Goal: Information Seeking & Learning: Check status

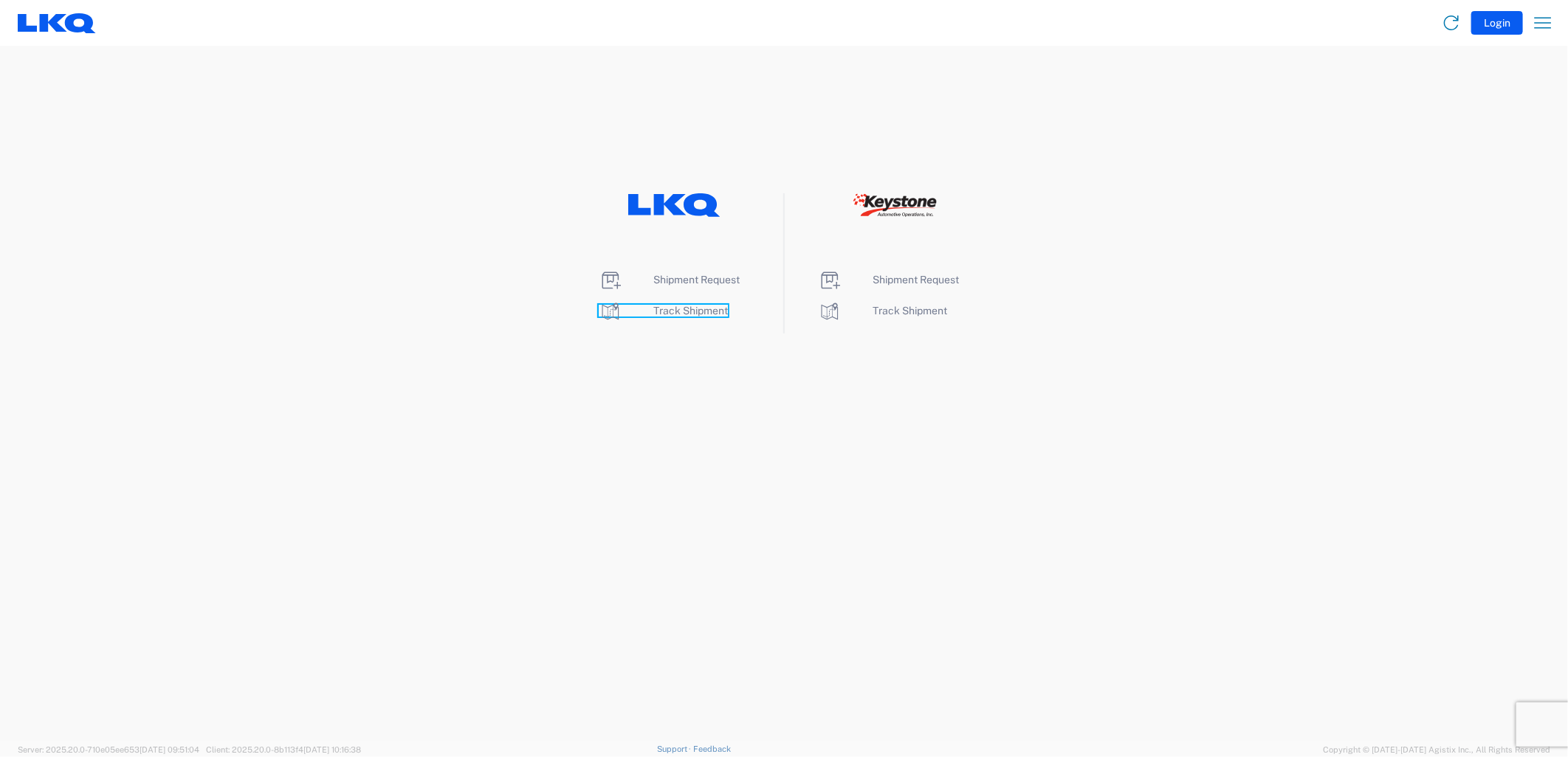
click at [682, 311] on span "Track Shipment" at bounding box center [690, 310] width 74 height 12
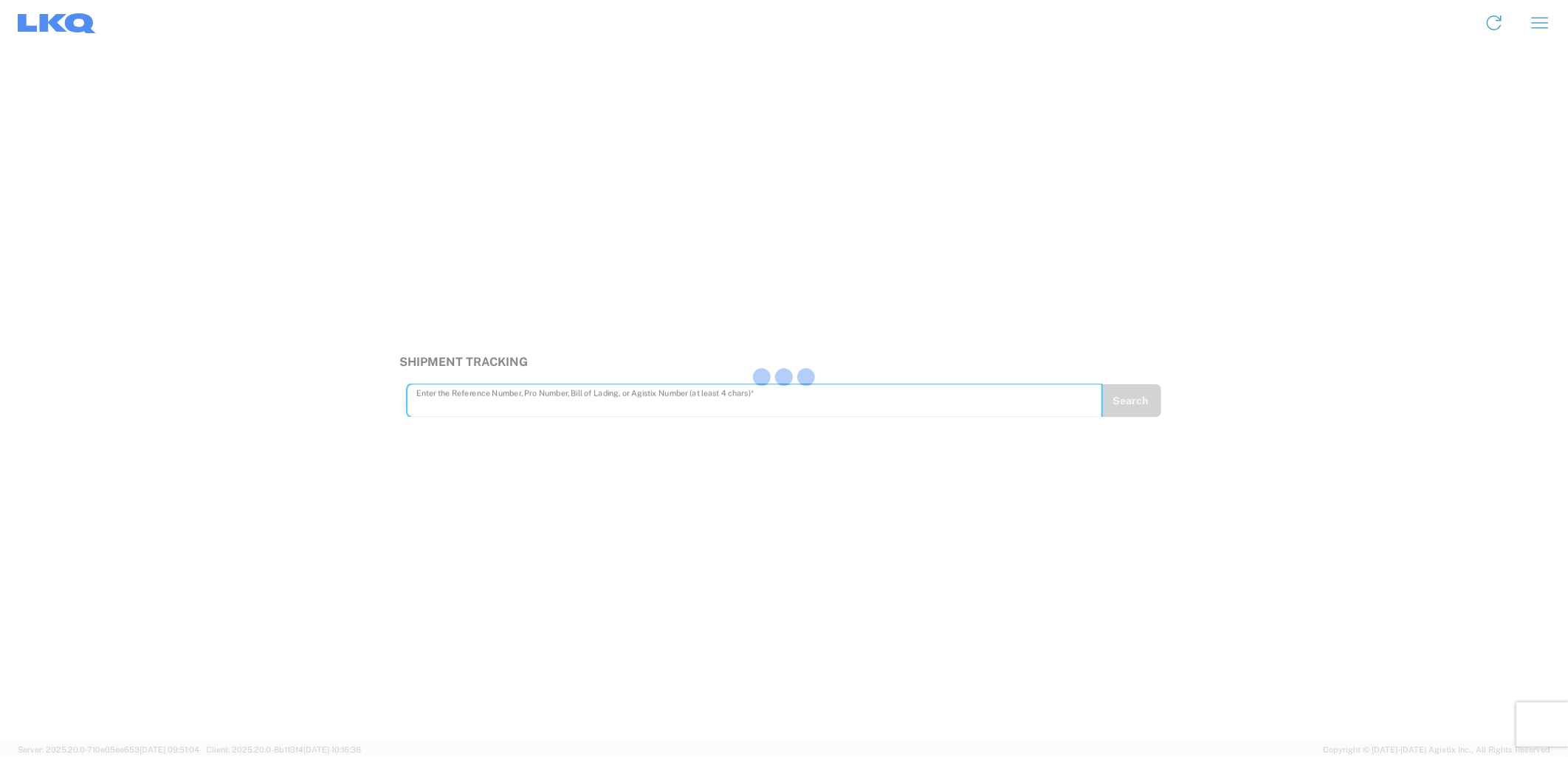
click at [548, 404] on div at bounding box center [784, 378] width 1568 height 757
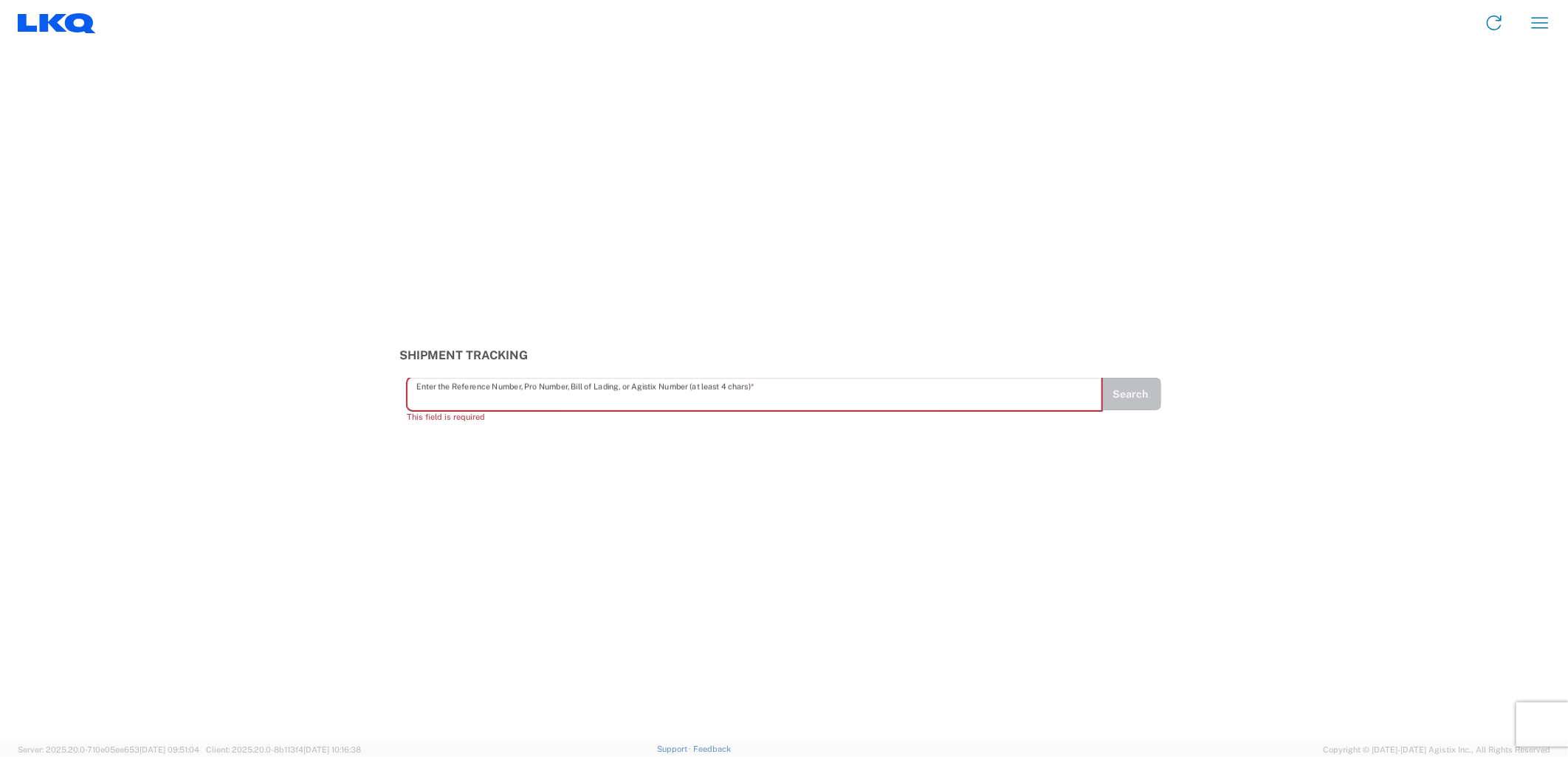
drag, startPoint x: 549, startPoint y: 402, endPoint x: 468, endPoint y: 393, distance: 81.5
click at [468, 393] on input "text" at bounding box center [755, 394] width 677 height 26
paste input "56426897"
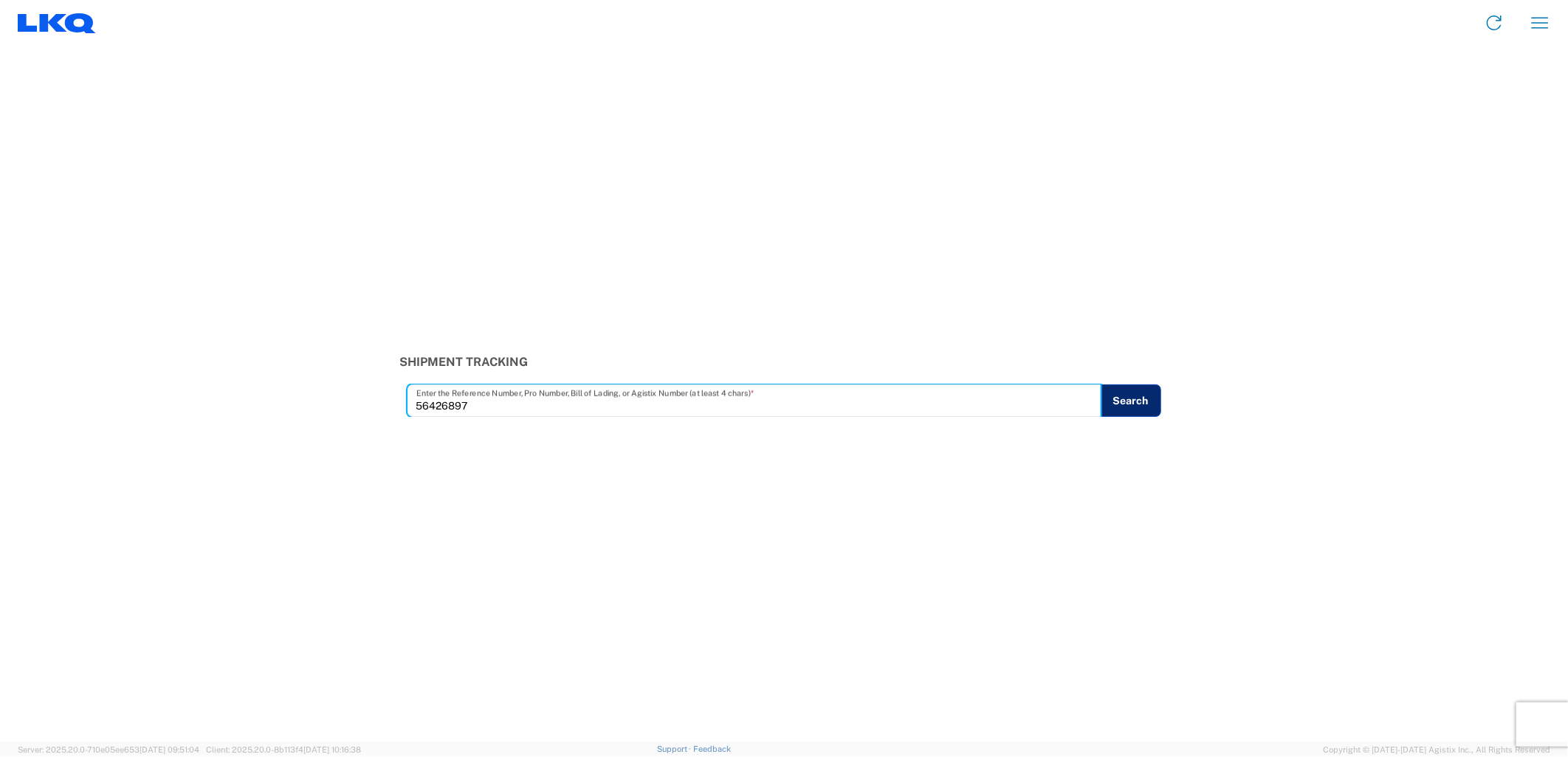
type input "56426897"
click at [1121, 395] on button "Search" at bounding box center [1131, 400] width 60 height 32
